Goal: Find specific page/section: Find specific page/section

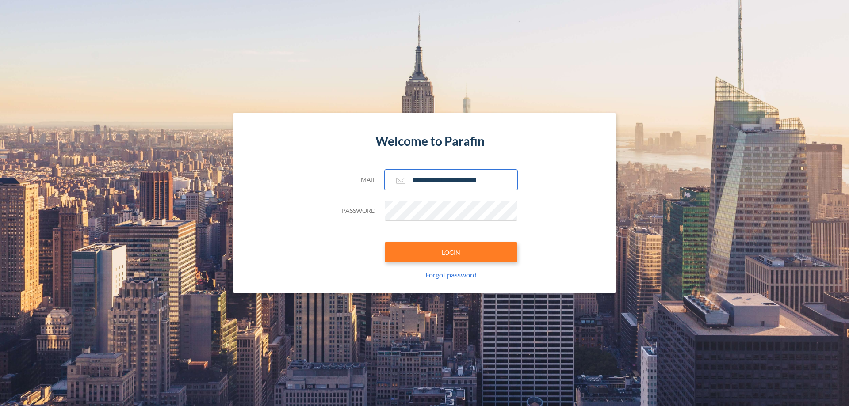
type input "**********"
click at [451, 252] on button "LOGIN" at bounding box center [451, 252] width 133 height 20
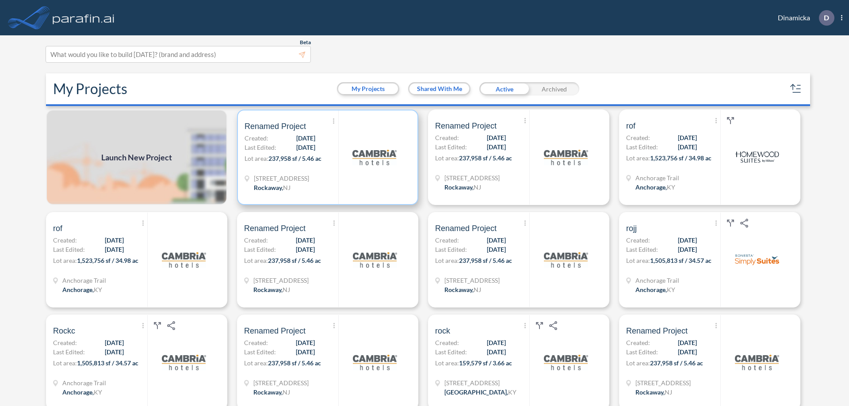
scroll to position [2, 0]
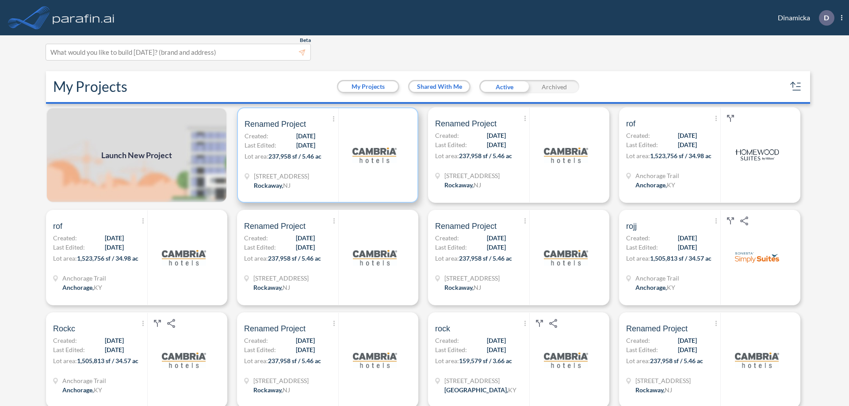
click at [326, 155] on p "Lot area: 237,958 sf / 5.46 ac" at bounding box center [291, 158] width 94 height 13
